Goal: Check status: Check status

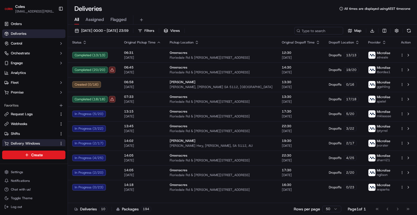
scroll to position [45, 0]
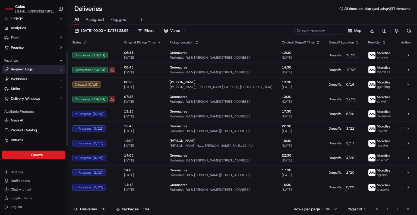
click at [25, 70] on span "Request Logs" at bounding box center [22, 69] width 22 height 5
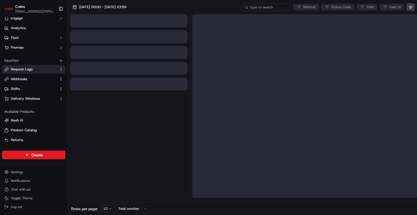
click at [347, 8] on div "Method Status Code Path User Id" at bounding box center [328, 7] width 173 height 8
click at [346, 7] on div "Method Status Code Path User Id" at bounding box center [328, 7] width 173 height 8
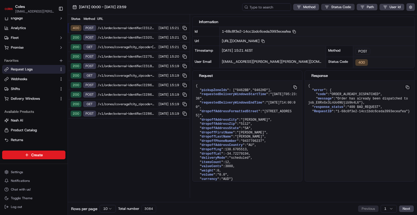
click at [335, 7] on html "Coles ben.ellis@coles.com.au Toggle Sidebar Orders Deliveries Control Orchestra…" at bounding box center [208, 107] width 417 height 215
click at [332, 25] on div "10" at bounding box center [328, 26] width 10 height 6
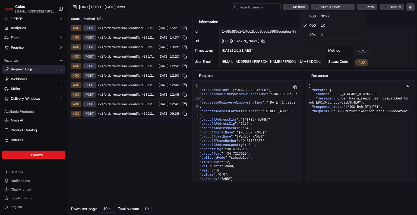
click at [163, 168] on html "Coles ben.ellis@coles.com.au Toggle Sidebar Orders Deliveries Control Orchestra…" at bounding box center [208, 107] width 417 height 215
click at [136, 155] on div "Status Method URL 400 POST /v1/order/external-identifier/231299740/delivery-win…" at bounding box center [129, 105] width 122 height 183
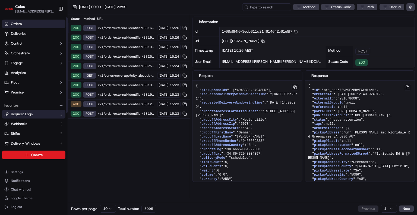
click at [31, 21] on link "Orders" at bounding box center [33, 24] width 63 height 9
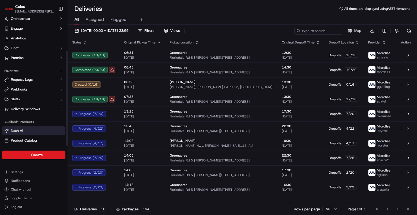
scroll to position [45, 0]
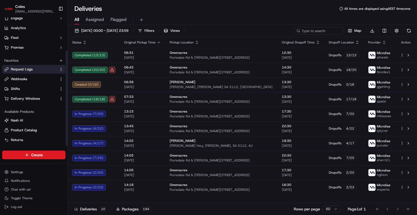
click at [31, 70] on span "Request Logs" at bounding box center [22, 69] width 22 height 5
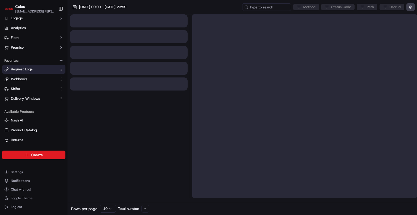
click at [343, 8] on div "Method Status Code Path User Id" at bounding box center [328, 7] width 173 height 8
click at [337, 8] on div "Method Status Code Path User Id" at bounding box center [328, 7] width 173 height 8
click at [337, 8] on html "Coles [EMAIL_ADDRESS][PERSON_NAME][PERSON_NAME][DOMAIN_NAME] Toggle Sidebar Ord…" at bounding box center [208, 107] width 417 height 215
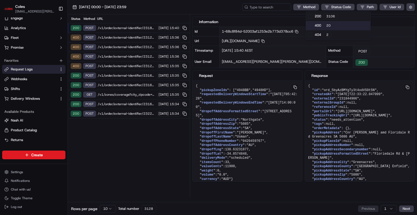
click at [324, 26] on div "20" at bounding box center [328, 26] width 10 height 6
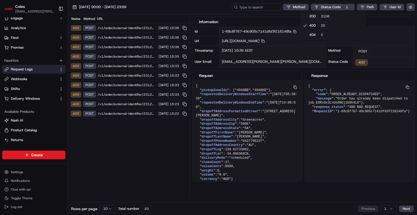
click at [254, 152] on html "Coles [EMAIL_ADDRESS][PERSON_NAME][PERSON_NAME][DOMAIN_NAME] Toggle Sidebar Ord…" at bounding box center [208, 107] width 417 height 215
click at [233, 146] on span "dropoffAddressCountry" at bounding box center [222, 145] width 41 height 4
drag, startPoint x: 229, startPoint y: 124, endPoint x: 207, endPoint y: 135, distance: 24.6
click at [261, 186] on div "Information Id 1-68c8f767-49c905c7141dfd3f216148fa Copy 1-68c8f767-49c905c7141d…" at bounding box center [304, 105] width 225 height 183
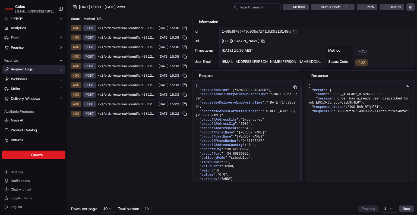
click at [106, 57] on span "/v1/order/external-identifier/231299740/delivery-window" at bounding box center [127, 56] width 58 height 4
click at [112, 66] on span "/v1/order/external-identifier/231299740/delivery-window" at bounding box center [127, 66] width 58 height 4
click at [264, 40] on span "[URL][DOMAIN_NAME] Copy [URL][DOMAIN_NAME]" at bounding box center [243, 41] width 43 height 5
click at [264, 41] on span "[URL][DOMAIN_NAME] Copy [URL][DOMAIN_NAME]" at bounding box center [243, 41] width 43 height 5
copy span "231299740"
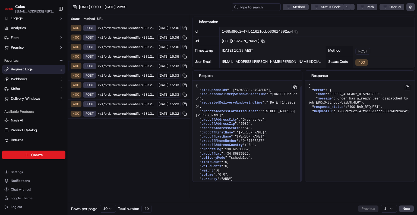
click at [110, 158] on div "Status Method URL 400 POST /v1/order/external-identifier/231299740/delivery-win…" at bounding box center [129, 105] width 122 height 183
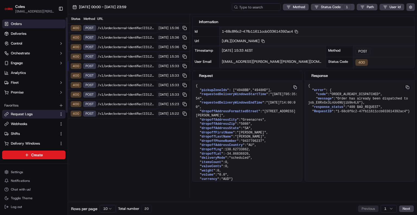
click at [28, 24] on link "Orders" at bounding box center [33, 24] width 63 height 9
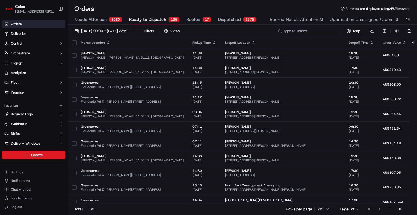
click at [321, 31] on input at bounding box center [308, 31] width 65 height 8
paste input "231299740"
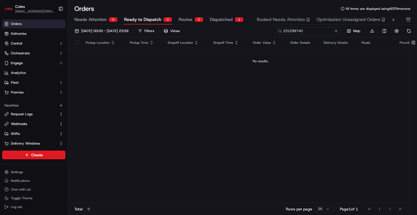
type input "231299740"
click at [221, 21] on span "Dispatched" at bounding box center [221, 19] width 23 height 7
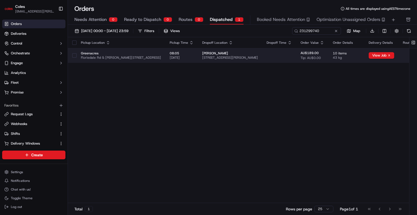
click at [296, 51] on td at bounding box center [279, 55] width 34 height 15
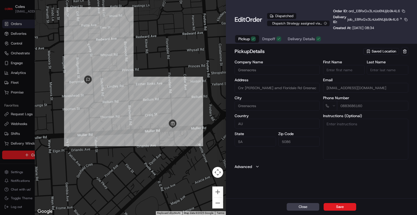
click at [258, 167] on icon "button" at bounding box center [257, 166] width 4 height 4
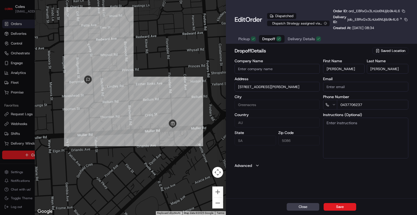
click at [268, 39] on span "Dropoff" at bounding box center [268, 38] width 13 height 5
click at [302, 36] on button "Delivery Details" at bounding box center [304, 39] width 40 height 8
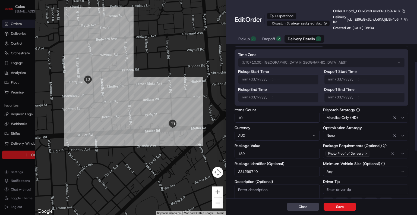
scroll to position [27, 0]
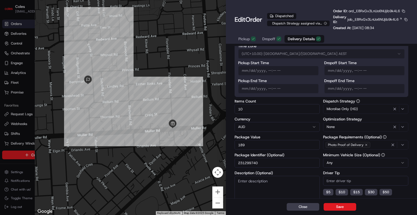
click at [273, 167] on div "Items Count 10 Currency AUD Package Value 189 Package Identifier (Optional) 231…" at bounding box center [276, 169] width 85 height 141
click at [273, 165] on input "231299740" at bounding box center [276, 163] width 85 height 10
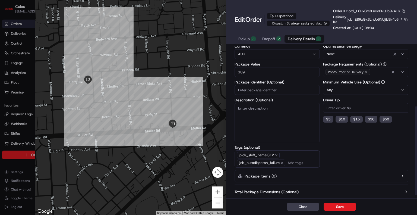
scroll to position [109, 0]
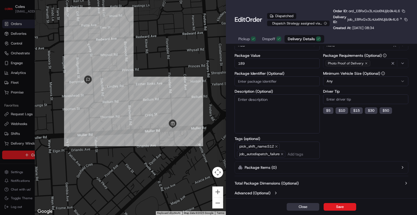
click at [306, 207] on button "Close" at bounding box center [302, 207] width 33 height 8
type input "1"
type input "231299740"
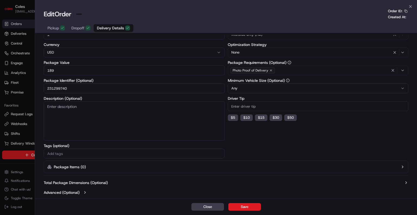
scroll to position [34, 0]
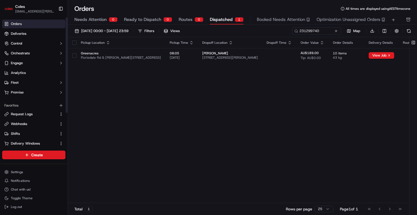
click at [17, 24] on span "Orders" at bounding box center [16, 23] width 11 height 5
click at [319, 34] on div "231299740 Map Download" at bounding box center [352, 31] width 120 height 8
click at [320, 34] on input "231299740" at bounding box center [308, 31] width 65 height 8
click at [320, 33] on input "231299740" at bounding box center [308, 31] width 65 height 8
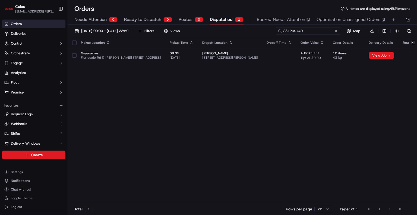
paste input "9108"
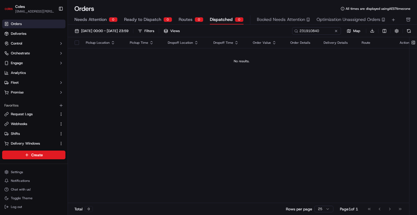
click at [154, 20] on span "Ready to Dispatch" at bounding box center [142, 19] width 37 height 7
click at [315, 29] on input "231910840" at bounding box center [308, 31] width 65 height 8
click at [251, 31] on div "01/09/2025 00:00 - 30/09/2025 23:59 Filters Views" at bounding box center [181, 31] width 219 height 8
click at [107, 18] on button "Needs Attention 0" at bounding box center [95, 19] width 43 height 9
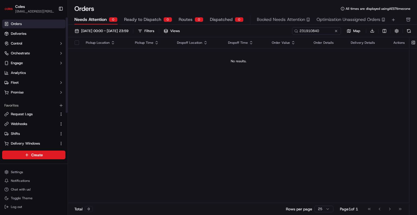
click at [33, 24] on link "Orders" at bounding box center [33, 24] width 63 height 9
click at [325, 31] on input "231910840" at bounding box center [308, 31] width 65 height 8
paste input "2997"
type input "231299740"
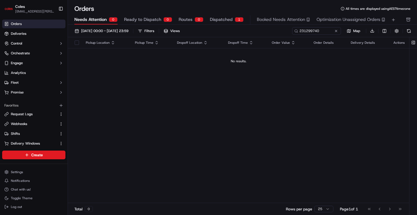
click at [226, 20] on span "Dispatched" at bounding box center [221, 19] width 23 height 7
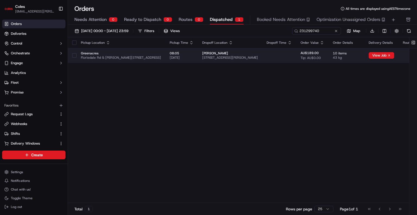
click at [291, 59] on td at bounding box center [279, 55] width 34 height 15
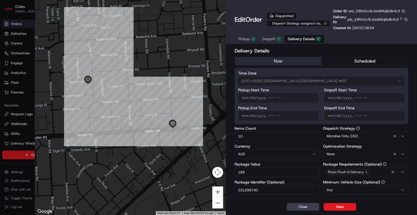
click at [274, 188] on input "231299740" at bounding box center [276, 190] width 85 height 10
click at [274, 187] on input "231299740" at bounding box center [276, 190] width 85 height 10
click at [323, 203] on div "Close Save" at bounding box center [321, 206] width 191 height 17
click at [328, 205] on button "Save" at bounding box center [339, 207] width 33 height 8
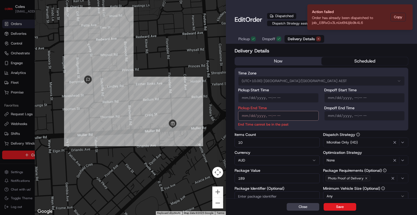
drag, startPoint x: 303, startPoint y: 34, endPoint x: 301, endPoint y: 40, distance: 6.1
click at [301, 39] on div "Pickup Dropoff Delivery Details" at bounding box center [279, 39] width 90 height 10
click at [301, 40] on span "Delivery Details" at bounding box center [301, 38] width 27 height 5
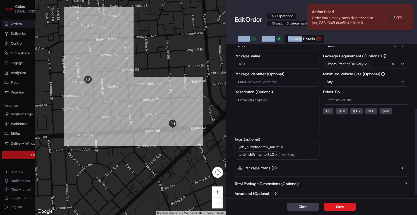
scroll to position [115, 0]
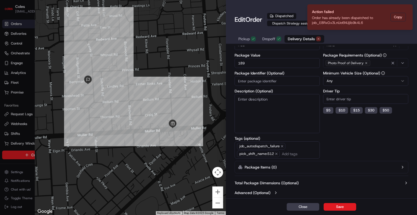
click at [383, 151] on div "Dispatch Strategy Microlise Only (HD) Optimization Strategy None Package Requir…" at bounding box center [365, 87] width 85 height 141
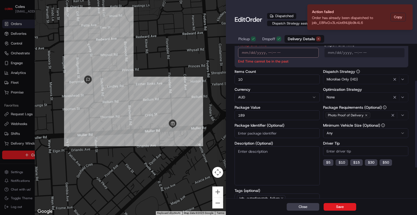
scroll to position [61, 0]
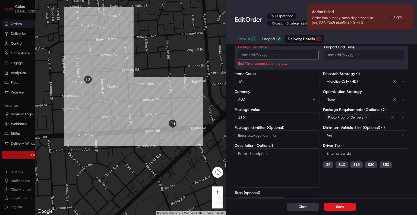
click at [304, 206] on button "Close" at bounding box center [302, 207] width 33 height 8
type input "1"
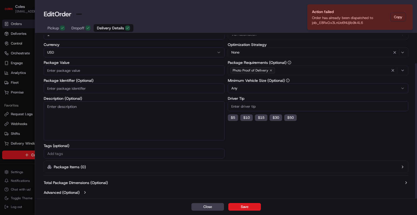
scroll to position [34, 0]
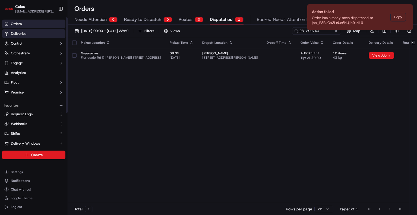
drag, startPoint x: 20, startPoint y: 32, endPoint x: 24, endPoint y: 32, distance: 3.6
click at [20, 32] on span "Deliveries" at bounding box center [18, 33] width 15 height 5
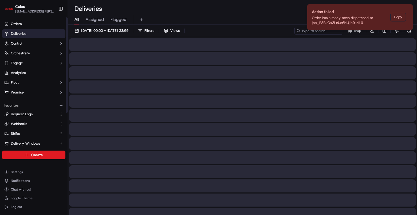
click at [304, 33] on ol "Action failed Order has already been dispatched to job_E8RxGx3LnUo6NUjib9k4L6 C…" at bounding box center [360, 17] width 114 height 34
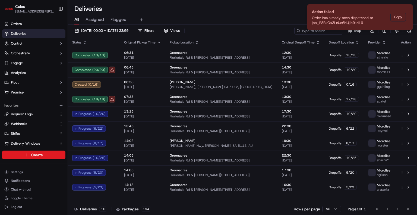
click at [305, 30] on ol "Action failed Order has already been dispatched to job_E8RxGx3LnUo6NUjib9k4L6 C…" at bounding box center [360, 17] width 114 height 34
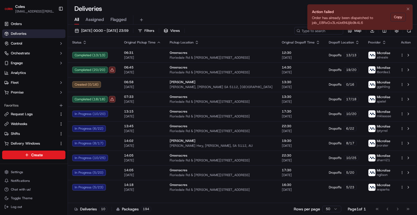
click at [411, 8] on li "Action failed Order has already been dispatched to job_E8RxGx3LnUo6NUjib9k4L6 C…" at bounding box center [359, 17] width 105 height 26
click at [404, 9] on li "Action failed Order has already been dispatched to job_E8RxGx3LnUo6NUjib9k4L6 C…" at bounding box center [359, 17] width 105 height 26
click at [408, 8] on icon "Notifications (F8)" at bounding box center [408, 9] width 4 height 4
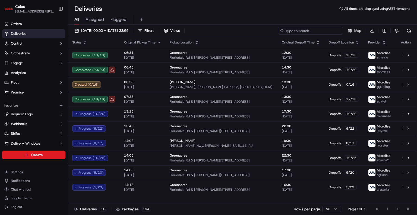
click at [326, 28] on input at bounding box center [310, 31] width 65 height 8
paste input "231299740"
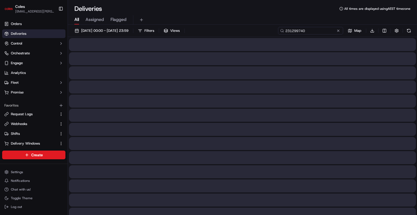
type input "231299740"
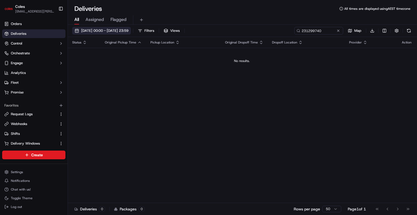
click at [101, 30] on span "[DATE] 00:00 - [DATE] 23:59" at bounding box center [104, 30] width 47 height 5
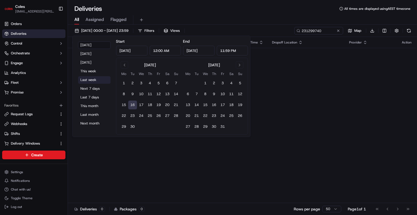
click at [87, 81] on button "Last week" at bounding box center [94, 80] width 33 height 8
type input "[DATE]"
type input "Sep 14, 2025"
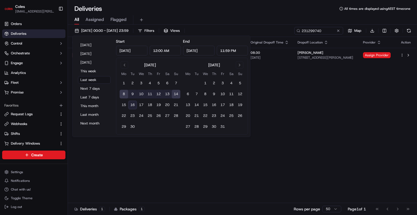
click at [247, 9] on div "Deliveries All times are displayed using AEST timezone" at bounding box center [242, 8] width 349 height 9
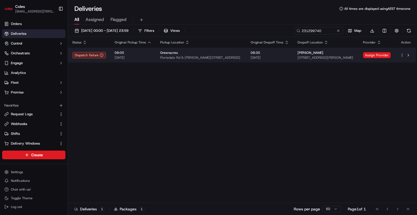
click at [313, 55] on div "Barry Elkinton 11 Berryman St, Greenacres SA 5086, Australia" at bounding box center [325, 54] width 57 height 9
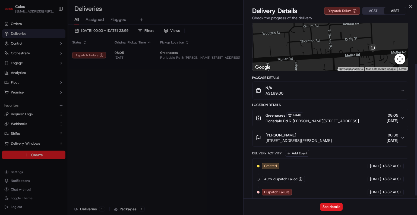
scroll to position [58, 0]
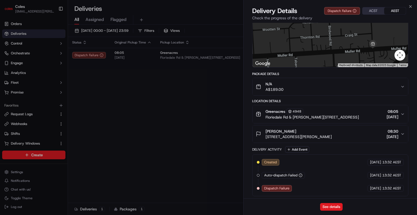
click at [328, 130] on div "[PERSON_NAME]" at bounding box center [298, 130] width 66 height 5
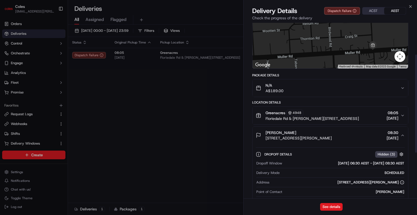
scroll to position [56, 0]
click at [332, 116] on span "Floriedale Rd & [PERSON_NAME][STREET_ADDRESS]" at bounding box center [311, 118] width 93 height 5
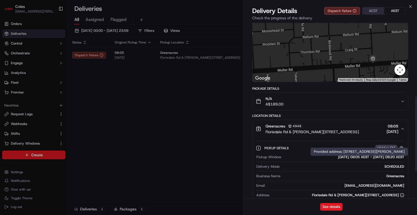
scroll to position [0, 0]
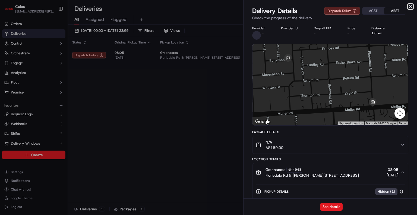
click at [411, 5] on icon "button" at bounding box center [410, 6] width 2 height 2
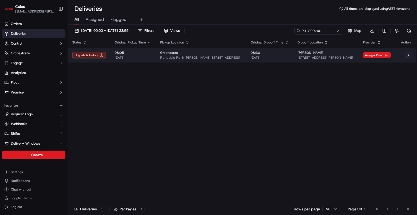
click at [405, 55] on button at bounding box center [408, 55] width 7 height 7
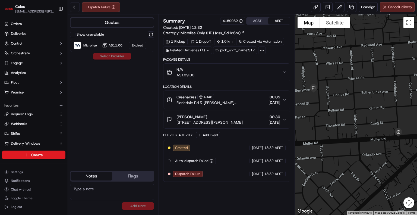
click at [251, 69] on div "N/A A$189.00" at bounding box center [225, 72] width 116 height 11
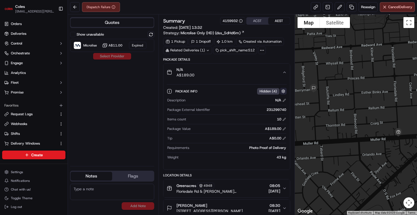
click at [284, 92] on button "button" at bounding box center [283, 91] width 7 height 7
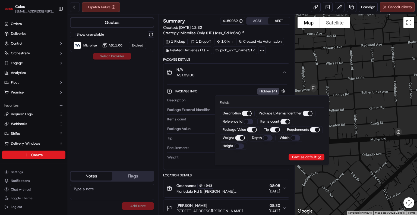
drag, startPoint x: 240, startPoint y: 92, endPoint x: 229, endPoint y: 92, distance: 10.6
click at [240, 92] on div "Package Info Hidden ( 4 )" at bounding box center [230, 91] width 111 height 7
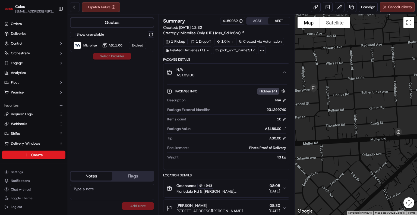
click at [282, 108] on div "231299740" at bounding box center [249, 109] width 74 height 5
click at [275, 109] on div "231299740" at bounding box center [249, 109] width 74 height 5
click at [266, 109] on div "231299740" at bounding box center [249, 109] width 74 height 5
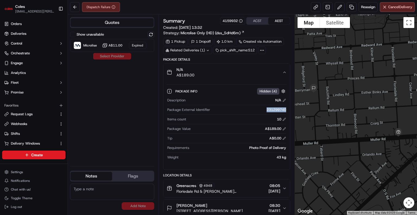
click at [266, 109] on div "231299740" at bounding box center [249, 109] width 74 height 5
click at [267, 109] on div "231299740" at bounding box center [249, 109] width 74 height 5
click at [337, 8] on button at bounding box center [339, 7] width 10 height 10
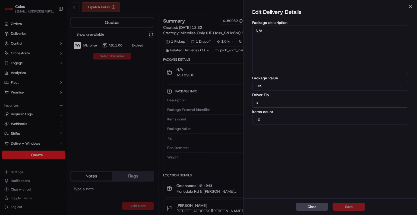
click at [315, 208] on button "Close" at bounding box center [311, 207] width 33 height 8
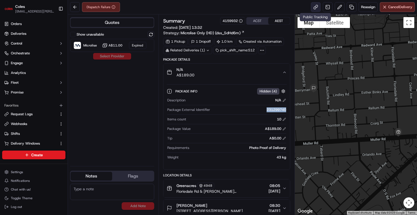
click at [317, 7] on link at bounding box center [316, 7] width 10 height 10
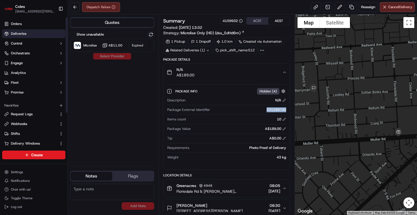
click at [18, 31] on span "Deliveries" at bounding box center [18, 33] width 15 height 5
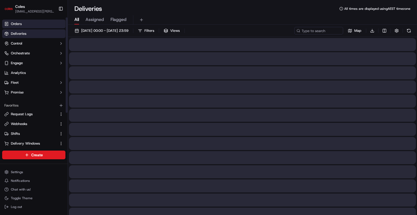
click at [18, 25] on span "Orders" at bounding box center [16, 23] width 11 height 5
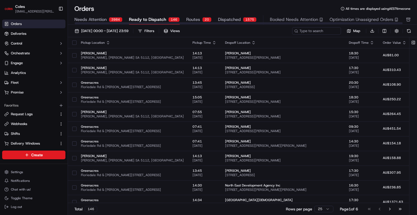
click at [197, 19] on span "Routes" at bounding box center [193, 19] width 14 height 7
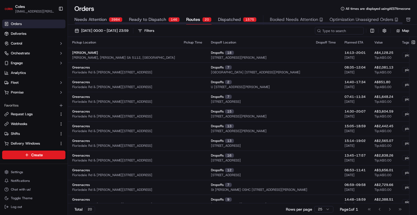
click at [219, 17] on span "Dispatched" at bounding box center [229, 19] width 23 height 7
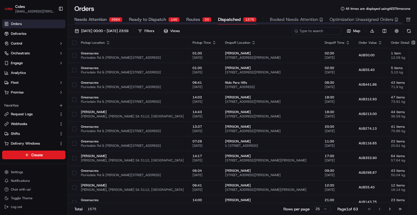
click at [191, 18] on span "Routes" at bounding box center [193, 19] width 14 height 7
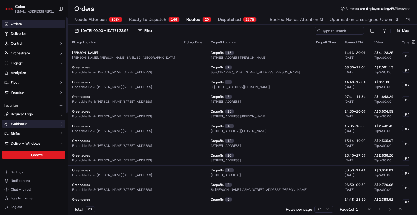
click at [27, 124] on span "Webhooks" at bounding box center [19, 123] width 16 height 5
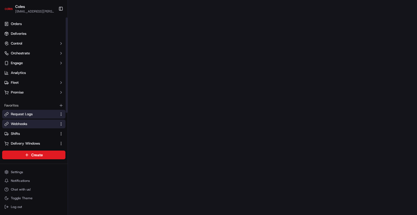
click at [26, 114] on span "Request Logs" at bounding box center [22, 113] width 22 height 5
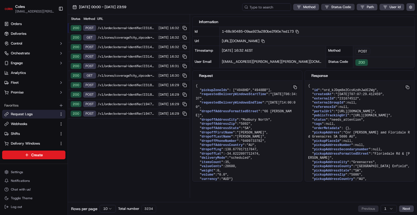
click at [339, 7] on html "Coles [EMAIL_ADDRESS][PERSON_NAME][PERSON_NAME][DOMAIN_NAME] Toggle Sidebar Ord…" at bounding box center [208, 107] width 417 height 215
drag, startPoint x: 340, startPoint y: 7, endPoint x: 330, endPoint y: 23, distance: 19.3
click at [340, 7] on html "Coles [EMAIL_ADDRESS][PERSON_NAME][PERSON_NAME][DOMAIN_NAME] Toggle Sidebar Ord…" at bounding box center [208, 107] width 417 height 215
click at [329, 24] on div "Information" at bounding box center [303, 21] width 209 height 5
click at [334, 7] on html "Coles [EMAIL_ADDRESS][PERSON_NAME][PERSON_NAME][DOMAIN_NAME] Toggle Sidebar Ord…" at bounding box center [208, 107] width 417 height 215
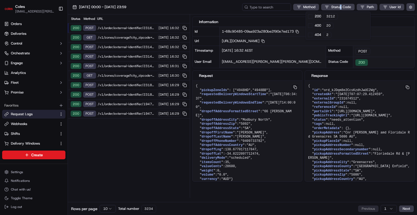
click at [331, 8] on html "Coles [EMAIL_ADDRESS][PERSON_NAME][PERSON_NAME][DOMAIN_NAME] Toggle Sidebar Ord…" at bounding box center [208, 107] width 417 height 215
click at [321, 24] on span "400" at bounding box center [317, 25] width 7 height 5
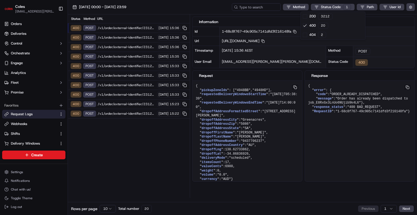
click at [111, 28] on html "Coles [EMAIL_ADDRESS][PERSON_NAME][PERSON_NAME][DOMAIN_NAME] Toggle Sidebar Ord…" at bounding box center [208, 107] width 417 height 215
click at [111, 28] on span "/v1/order/external-identifier/231299740/delivery-window" at bounding box center [127, 28] width 58 height 4
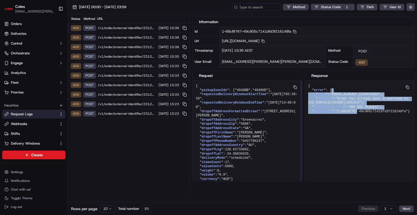
drag, startPoint x: 344, startPoint y: 89, endPoint x: 355, endPoint y: 116, distance: 29.5
click at [354, 115] on pre "{ " error ": { " code ": "ORDER_ALREADY_DISPATCHED" , " message ": "Order has a…" at bounding box center [360, 99] width 110 height 36
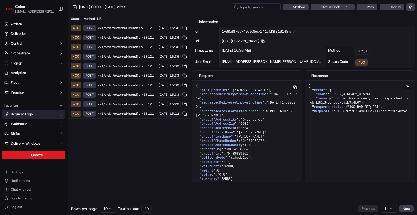
click at [355, 126] on div "{ " error ": { " code ": "ORDER_ALREADY_DISPATCHED" , " message ": "Order has a…" at bounding box center [360, 136] width 110 height 111
drag, startPoint x: 321, startPoint y: 98, endPoint x: 308, endPoint y: 78, distance: 24.2
click at [307, 78] on div "Response { " error ": { " code ": "ORDER_ALREADY_DISPATCHED" , " message ": "Or…" at bounding box center [359, 125] width 110 height 111
click at [332, 126] on div "{ " error ": { " code ": "ORDER_ALREADY_DISPATCHED" , " message ": "Order has a…" at bounding box center [360, 136] width 110 height 111
click at [307, 117] on pre "{ " error ": { " code ": "ORDER_ALREADY_DISPATCHED" , " message ": "Order has a…" at bounding box center [360, 99] width 110 height 36
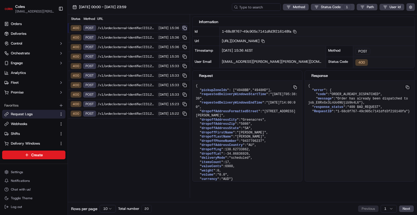
click at [184, 27] on button at bounding box center [184, 28] width 6 height 6
drag, startPoint x: 348, startPoint y: 103, endPoint x: 387, endPoint y: 99, distance: 39.2
click at [387, 99] on span ""Order has already been dispatched to job_E8RxGx3LnUo6NUjib9k4L6"" at bounding box center [359, 101] width 102 height 8
click at [378, 112] on pre "{ " error ": { " code ": "ORDER_ALREADY_DISPATCHED" , " message ": "Order has a…" at bounding box center [360, 99] width 110 height 36
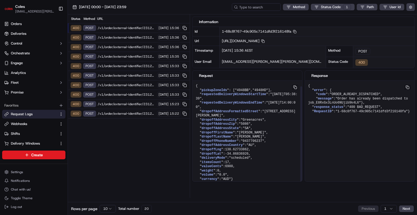
click at [235, 174] on pre "{ " pickupZoneIds ": [ "4948BB" , "4948HD" ], " requestedDeliveryWindowsStartTi…" at bounding box center [247, 133] width 110 height 104
click at [106, 40] on div "400 POST /v1/order/external-identifier/231299740/delivery-window [DATE] 15:36" at bounding box center [129, 37] width 122 height 9
click at [107, 48] on span "/v1/order/external-identifier/231299740/delivery-window" at bounding box center [127, 47] width 58 height 4
click at [116, 64] on span "/v1/order/external-identifier/231299740/delivery-window" at bounding box center [127, 66] width 58 height 4
click at [122, 78] on div "400 POST /v1/order/external-identifier/231299740/delivery-window [DATE] 15:33" at bounding box center [129, 75] width 122 height 9
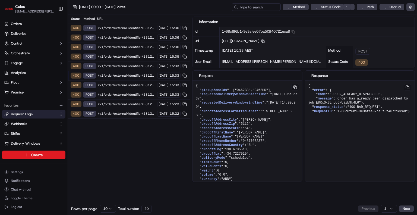
drag, startPoint x: 125, startPoint y: 89, endPoint x: 128, endPoint y: 89, distance: 3.3
click at [125, 90] on div "400 POST /v1/order/external-identifier/231299740/delivery-window [DATE] 15:33" at bounding box center [129, 94] width 122 height 9
click at [132, 47] on span "/v1/order/external-identifier/231299740/delivery-window" at bounding box center [127, 47] width 58 height 4
click at [130, 32] on div "400 POST /v1/order/external-identifier/231299740/delivery-window [DATE] 15:36" at bounding box center [129, 27] width 122 height 9
click at [264, 39] on span "[URL][DOMAIN_NAME] Copy [URL][DOMAIN_NAME]" at bounding box center [243, 41] width 43 height 5
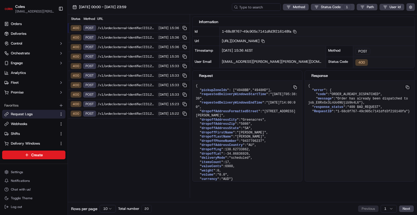
click at [264, 39] on span "[URL][DOMAIN_NAME] Copy [URL][DOMAIN_NAME]" at bounding box center [243, 41] width 43 height 5
click at [264, 41] on span "[URL][DOMAIN_NAME] Copy [URL][DOMAIN_NAME]" at bounding box center [243, 41] width 43 height 5
copy span "231299740"
click at [257, 10] on input at bounding box center [247, 7] width 65 height 8
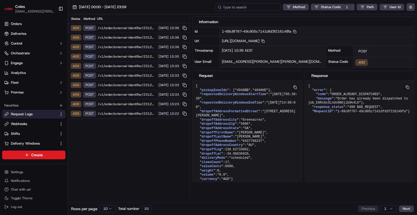
paste input "231299740"
type input "231299740"
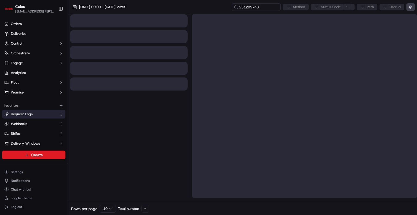
click at [340, 5] on div "231299740 Method Status Code 1 Path User Id" at bounding box center [323, 7] width 183 height 8
click at [337, 7] on div "231299740 Method Status Code 1 Path User Id" at bounding box center [323, 7] width 183 height 8
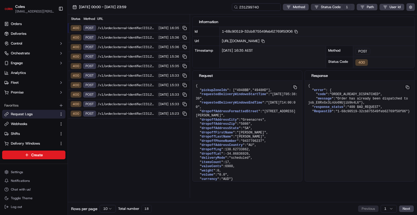
click at [335, 8] on html "Coles [EMAIL_ADDRESS][PERSON_NAME][PERSON_NAME][DOMAIN_NAME] Toggle Sidebar Ord…" at bounding box center [208, 107] width 417 height 215
click at [310, 25] on span "400" at bounding box center [312, 25] width 7 height 5
click at [327, 8] on html "Coles [EMAIL_ADDRESS][PERSON_NAME][PERSON_NAME][DOMAIN_NAME] Toggle Sidebar Ord…" at bounding box center [208, 107] width 417 height 215
click at [263, 6] on input "231299740" at bounding box center [258, 7] width 65 height 8
click at [264, 7] on input "231299740" at bounding box center [258, 7] width 65 height 8
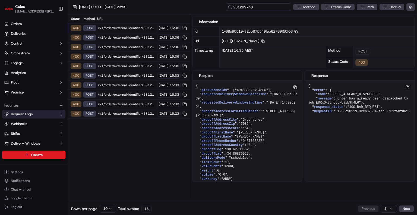
click at [264, 6] on input "231299740" at bounding box center [258, 7] width 65 height 8
click at [265, 6] on input "231299740" at bounding box center [258, 7] width 65 height 8
click at [141, 148] on div "Status Method URL 400 POST /v1/order/external-identifier/231299740/delivery-win…" at bounding box center [129, 105] width 122 height 183
click at [98, 27] on span "/v1/order/external-identifier/231299740/delivery-window" at bounding box center [127, 28] width 58 height 4
click at [98, 26] on span "/v1/order/external-identifier/231299740/delivery-window" at bounding box center [127, 28] width 58 height 4
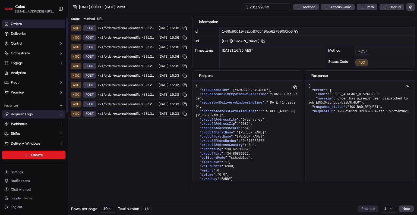
click at [39, 25] on link "Orders" at bounding box center [33, 24] width 63 height 9
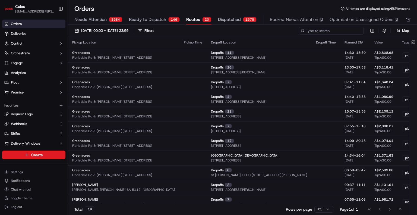
click at [327, 30] on input at bounding box center [330, 31] width 65 height 8
paste input "231299740"
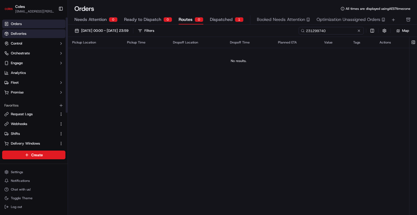
type input "231299740"
click at [47, 33] on link "Deliveries" at bounding box center [33, 33] width 63 height 9
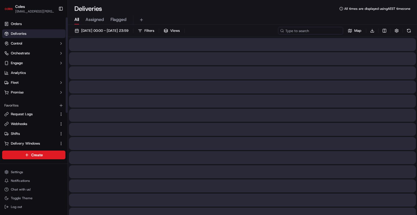
click at [328, 30] on input at bounding box center [310, 31] width 65 height 8
paste input "231299740"
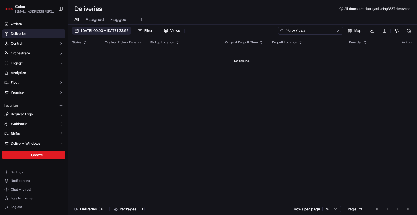
type input "231299740"
click at [121, 30] on span "[DATE] 00:00 - [DATE] 23:59" at bounding box center [104, 30] width 47 height 5
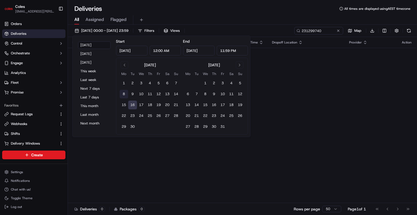
click at [124, 96] on button "8" at bounding box center [123, 94] width 9 height 9
type input "[DATE]"
click at [134, 108] on button "16" at bounding box center [132, 104] width 9 height 9
type input "[DATE]"
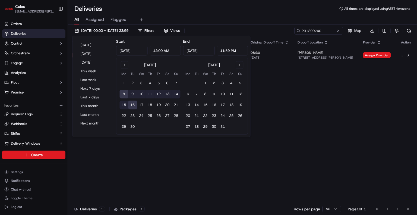
click at [271, 27] on div "[DATE] 00:00 - [DATE] 23:59 Filters Views 231299740 Map Download" at bounding box center [242, 32] width 349 height 10
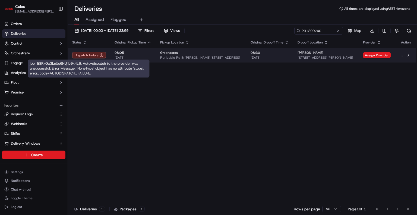
click at [101, 57] on icon at bounding box center [102, 55] width 4 height 4
